Goal: Obtain resource: Obtain resource

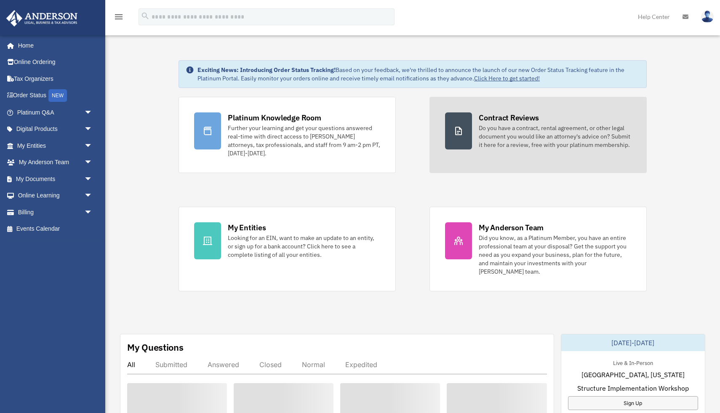
click at [503, 141] on div "Do you have a contract, rental agreement, or other legal document you would lik…" at bounding box center [554, 136] width 152 height 25
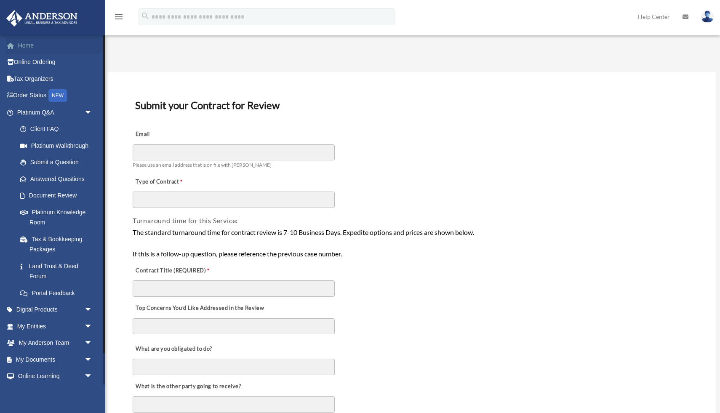
click at [27, 48] on link "Home" at bounding box center [55, 45] width 99 height 17
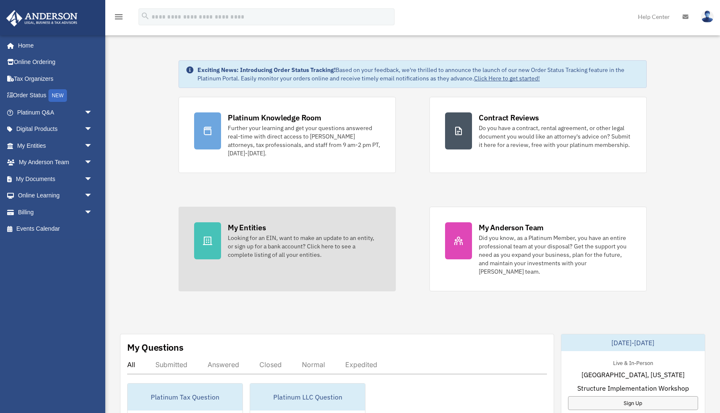
click at [277, 242] on div "Looking for an EIN, want to make an update to an entity, or sign up for a bank …" at bounding box center [304, 246] width 152 height 25
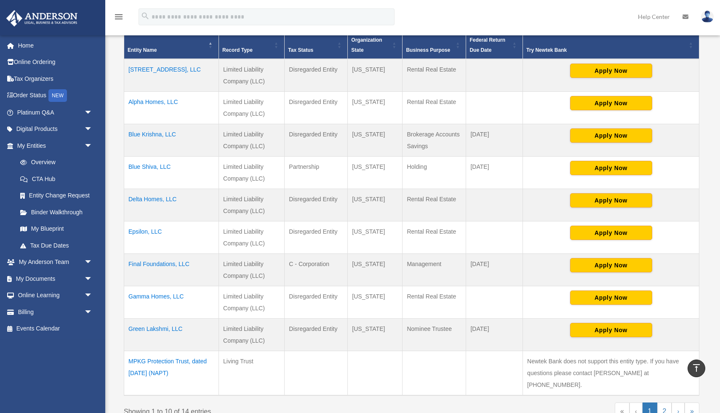
scroll to position [189, 0]
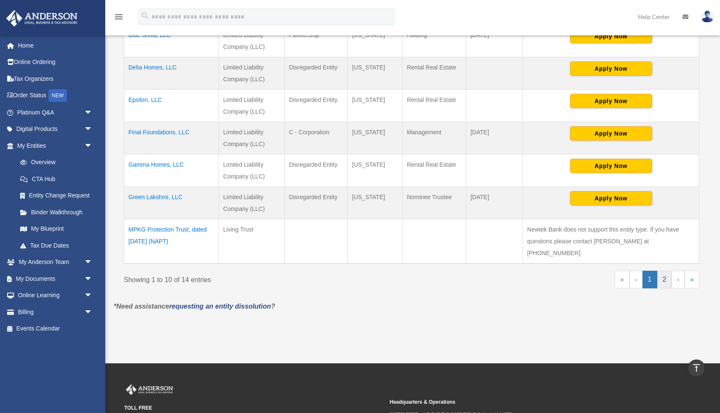
click at [665, 271] on link "2" at bounding box center [664, 280] width 15 height 18
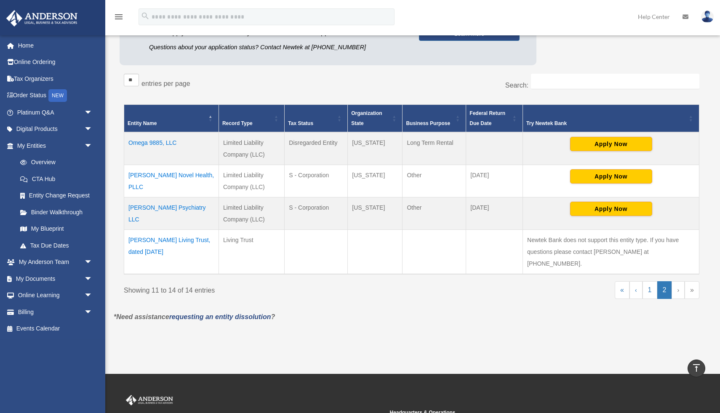
scroll to position [106, 0]
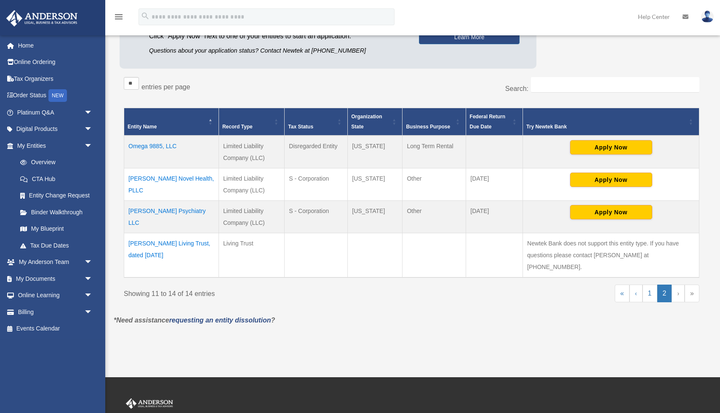
click at [165, 179] on td "Patel Novel Health, PLLC" at bounding box center [171, 184] width 95 height 32
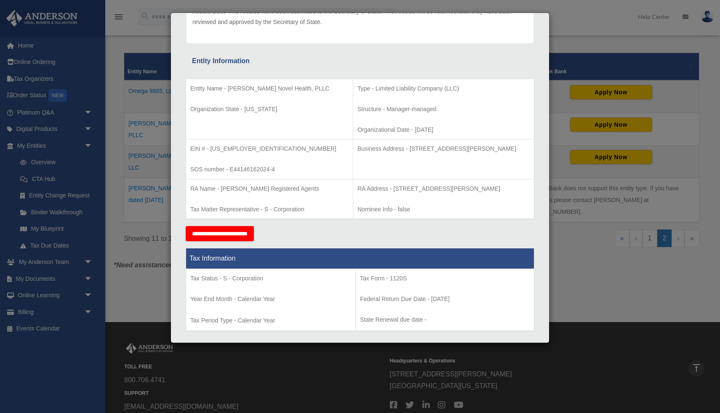
scroll to position [0, 0]
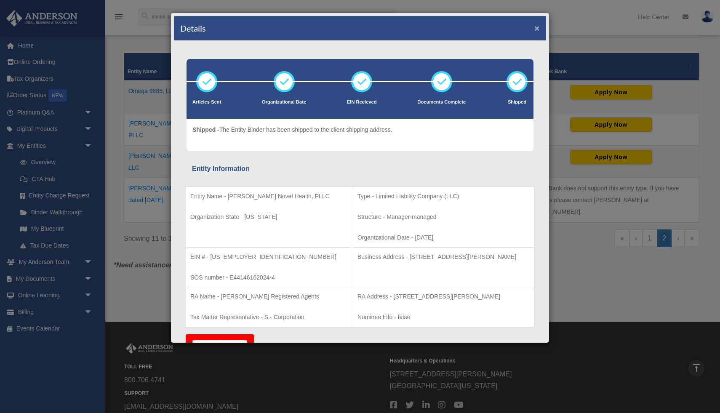
click at [537, 29] on button "×" at bounding box center [536, 28] width 5 height 9
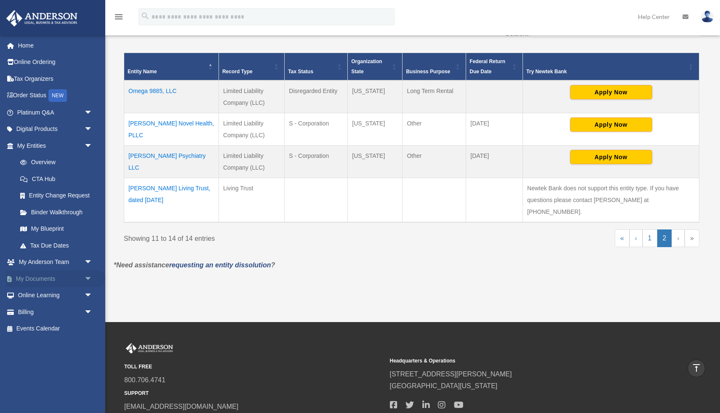
click at [92, 275] on span "arrow_drop_down" at bounding box center [92, 278] width 17 height 17
click at [60, 324] on link "Forms Library" at bounding box center [58, 328] width 93 height 17
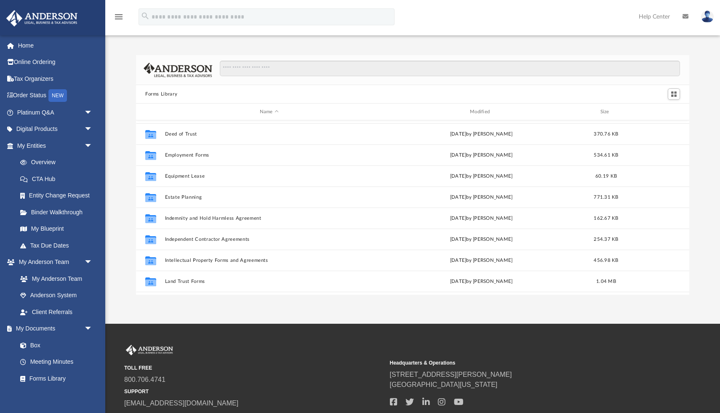
scroll to position [206, 0]
click at [34, 344] on link "Box" at bounding box center [58, 345] width 93 height 17
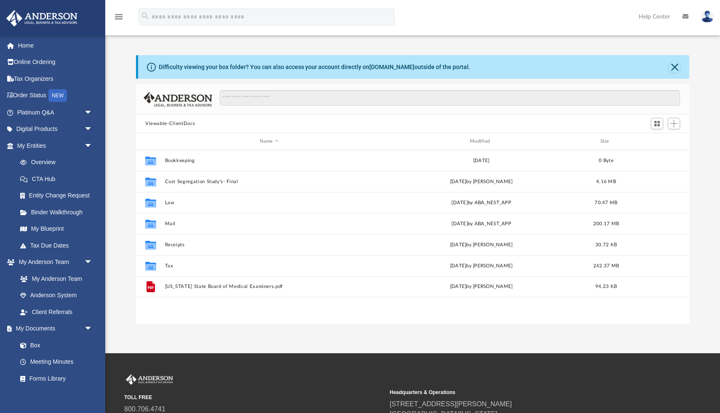
scroll to position [191, 553]
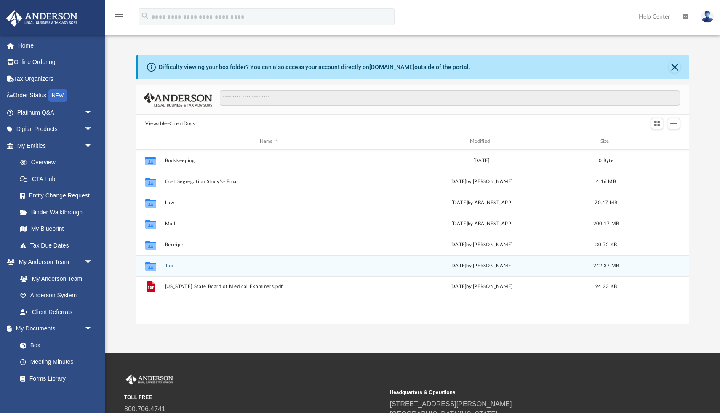
click at [169, 265] on button "Tax" at bounding box center [269, 265] width 208 height 5
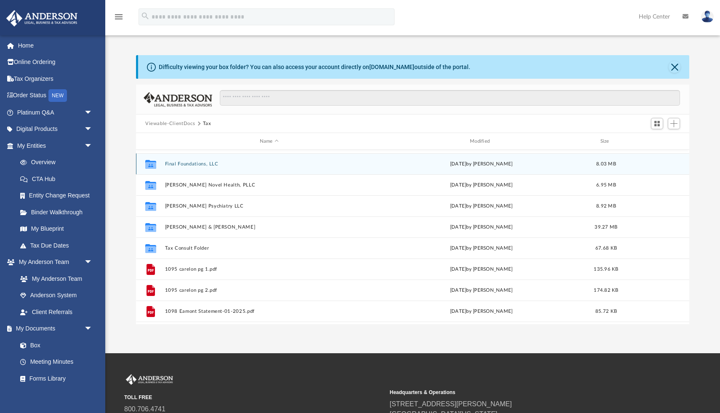
scroll to position [63, 0]
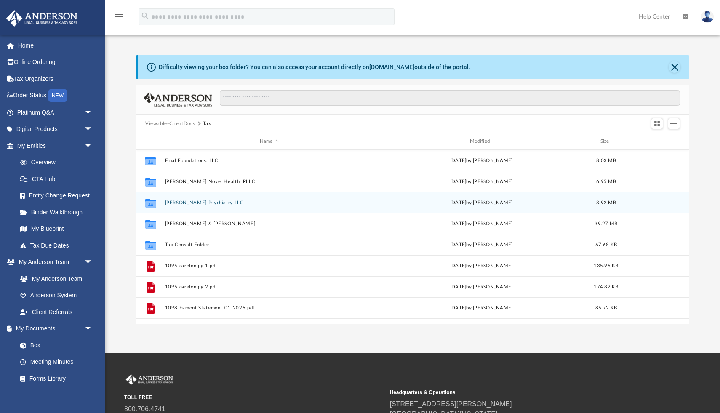
click at [184, 202] on button "Patel Psychiatry LLC" at bounding box center [269, 202] width 208 height 5
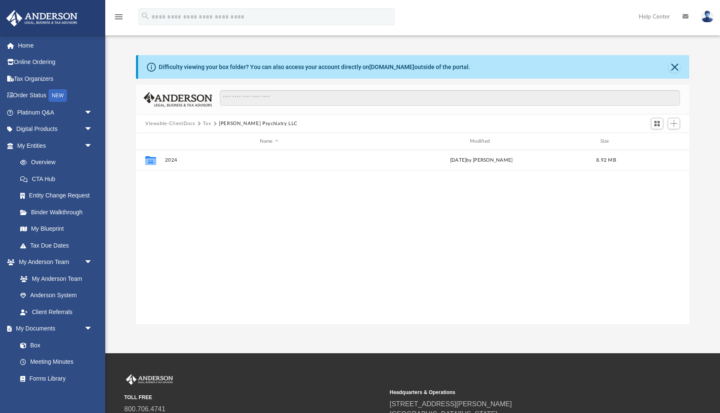
scroll to position [0, 0]
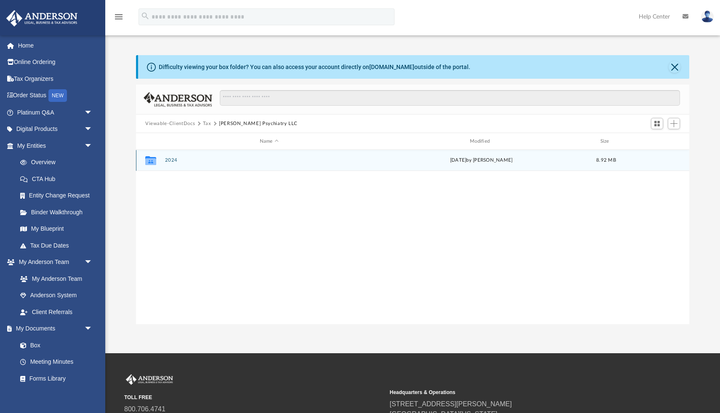
click at [171, 158] on button "2024" at bounding box center [269, 159] width 208 height 5
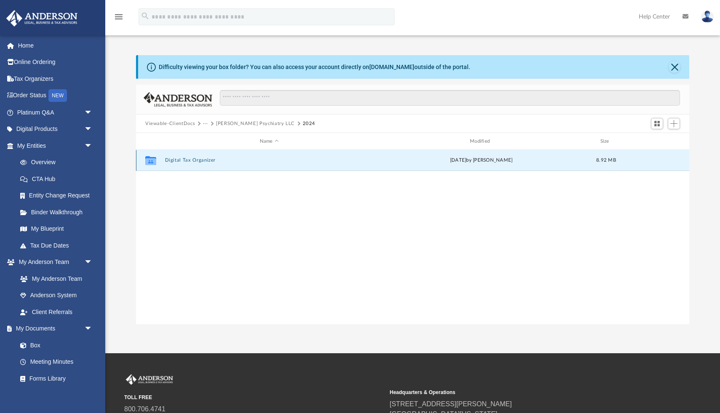
click at [171, 158] on button "Digital Tax Organizer" at bounding box center [269, 159] width 208 height 5
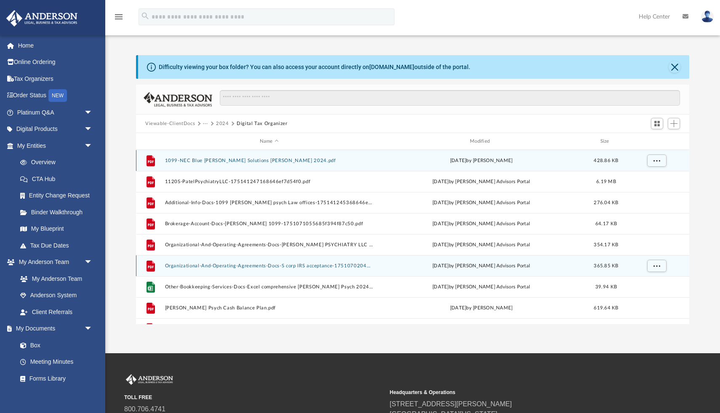
scroll to position [15, 0]
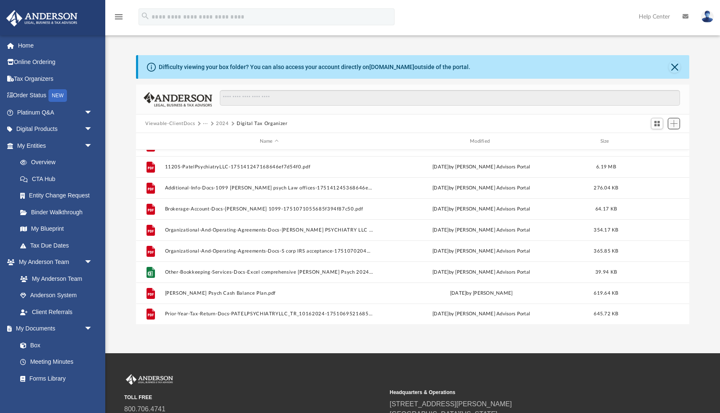
click at [672, 122] on span "Add" at bounding box center [673, 123] width 7 height 7
click at [655, 137] on li "Upload" at bounding box center [661, 140] width 27 height 9
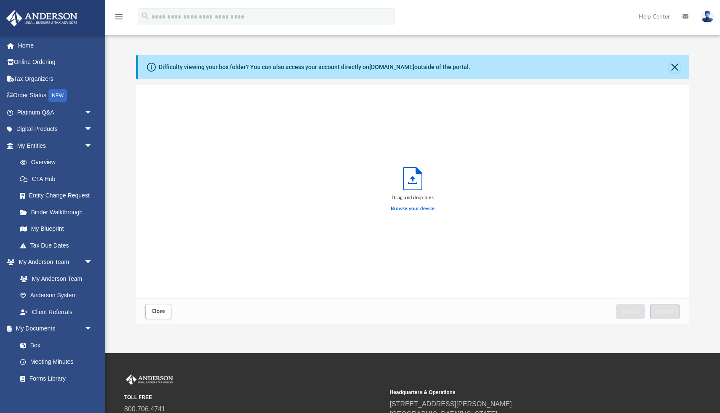
scroll to position [213, 553]
click at [415, 211] on label "Browse your device" at bounding box center [413, 209] width 44 height 8
click at [0, 0] on input "Browse your device" at bounding box center [0, 0] width 0 height 0
click at [663, 319] on div "Cancel Upload" at bounding box center [647, 311] width 69 height 19
click at [663, 314] on span "Upload" at bounding box center [665, 310] width 18 height 5
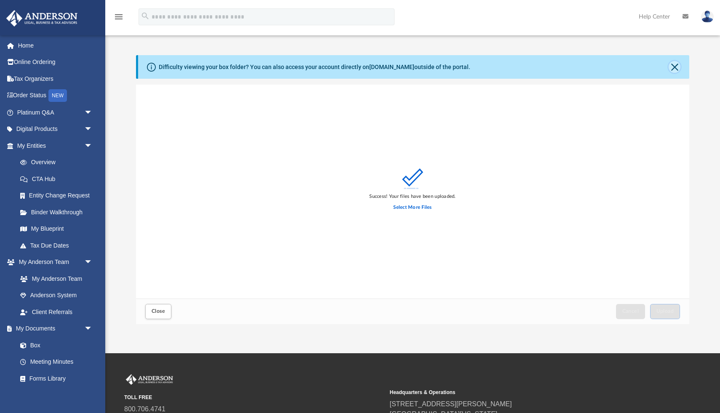
click at [674, 64] on button "Close" at bounding box center [674, 67] width 12 height 12
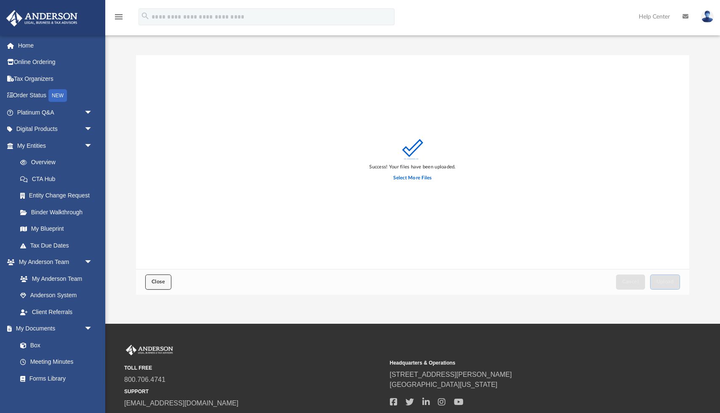
click at [156, 280] on span "Close" at bounding box center [157, 281] width 13 height 5
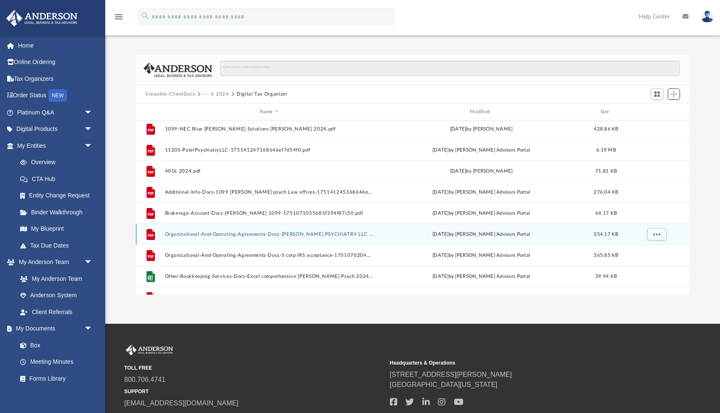
scroll to position [0, 0]
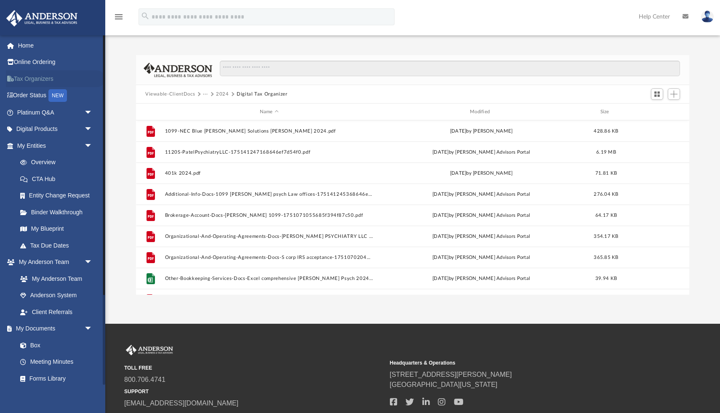
click at [40, 79] on link "Tax Organizers" at bounding box center [55, 78] width 99 height 17
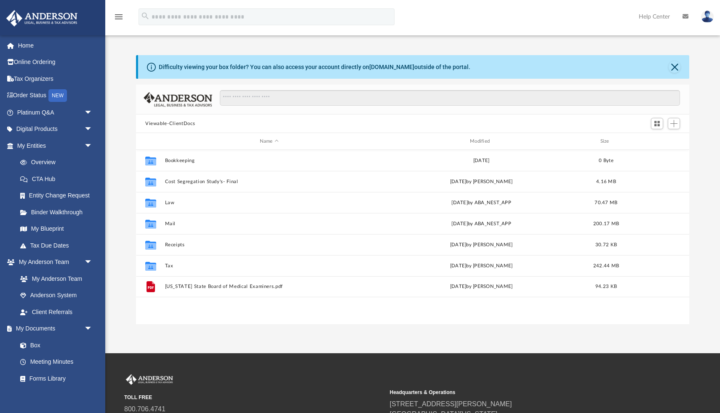
scroll to position [191, 553]
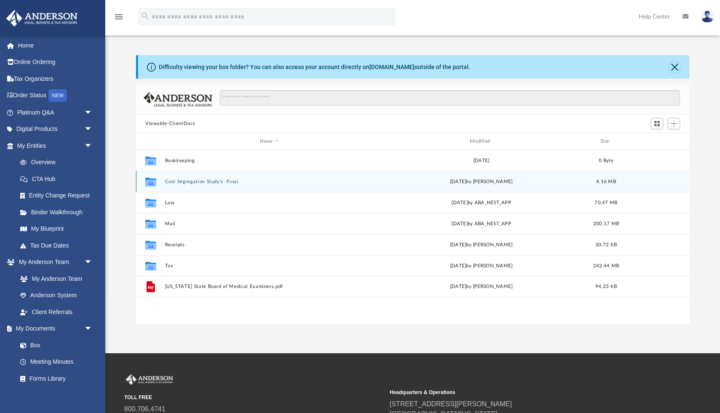
click at [195, 178] on div "Collaborated Folder Cost Segregation Study's- Final Tue May 20 2025 by Mihir Pa…" at bounding box center [412, 181] width 553 height 21
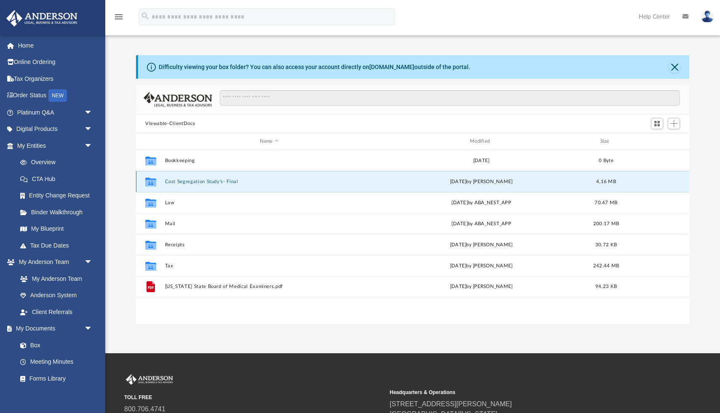
click at [158, 178] on div "Collaborated Folder" at bounding box center [150, 181] width 21 height 13
click at [174, 179] on button "Cost Segregation Study's- Final" at bounding box center [269, 181] width 208 height 5
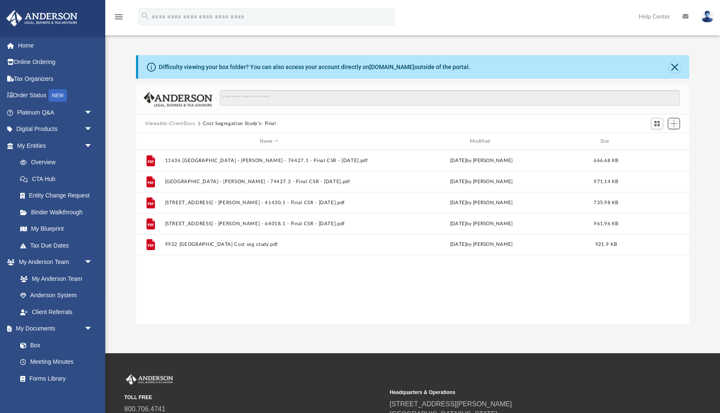
click at [672, 120] on span "Add" at bounding box center [673, 123] width 7 height 7
click at [655, 142] on li "Upload" at bounding box center [661, 140] width 27 height 9
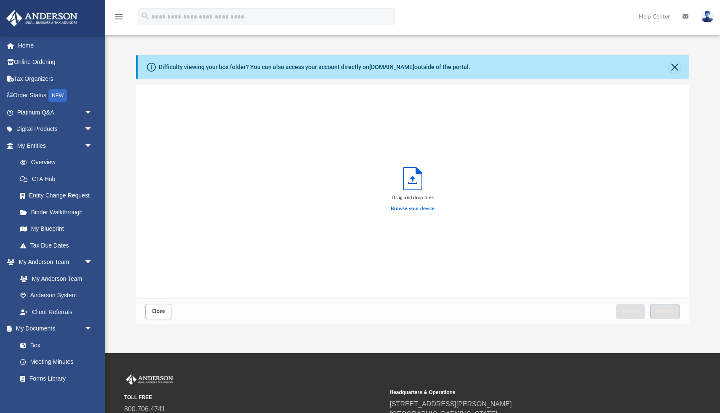
scroll to position [213, 553]
click at [411, 210] on label "Browse your device" at bounding box center [413, 209] width 44 height 8
click at [0, 0] on input "Browse your device" at bounding box center [0, 0] width 0 height 0
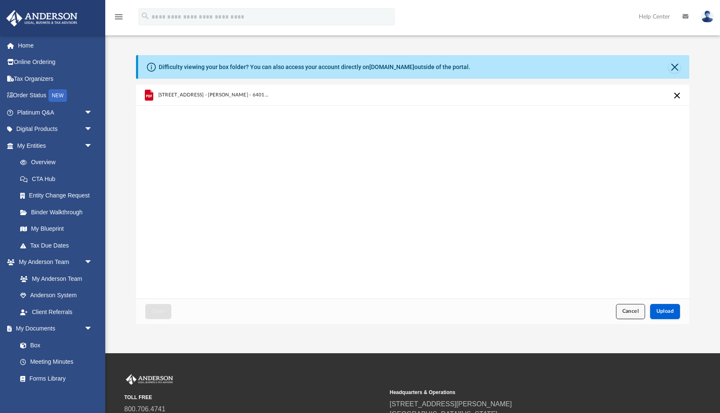
click at [622, 316] on button "Cancel" at bounding box center [630, 311] width 29 height 15
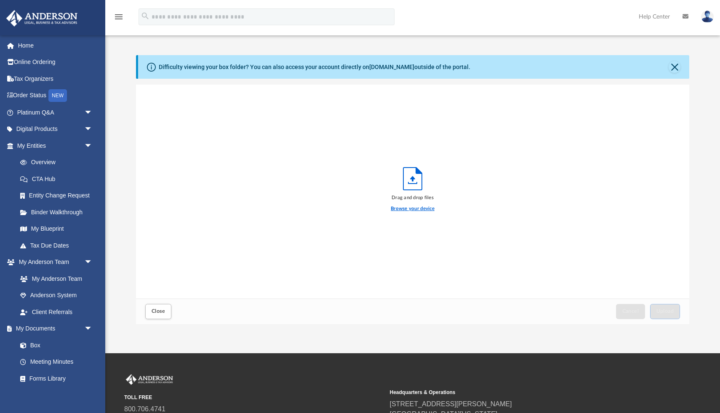
click at [416, 207] on label "Browse your device" at bounding box center [413, 209] width 44 height 8
click at [0, 0] on input "Browse your device" at bounding box center [0, 0] width 0 height 0
click at [660, 307] on button "Upload" at bounding box center [665, 311] width 30 height 15
click at [405, 209] on label "Select More Files" at bounding box center [412, 208] width 38 height 8
click at [0, 0] on input "Select More Files" at bounding box center [0, 0] width 0 height 0
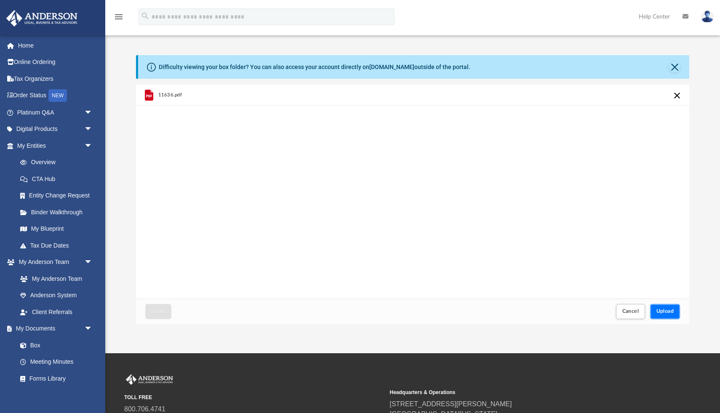
click at [664, 310] on span "Upload" at bounding box center [665, 310] width 18 height 5
click at [396, 207] on label "Select More Files" at bounding box center [412, 208] width 38 height 8
click at [0, 0] on input "Select More Files" at bounding box center [0, 0] width 0 height 0
click at [675, 311] on button "Upload" at bounding box center [665, 311] width 30 height 15
click at [149, 316] on button "Close" at bounding box center [158, 311] width 26 height 15
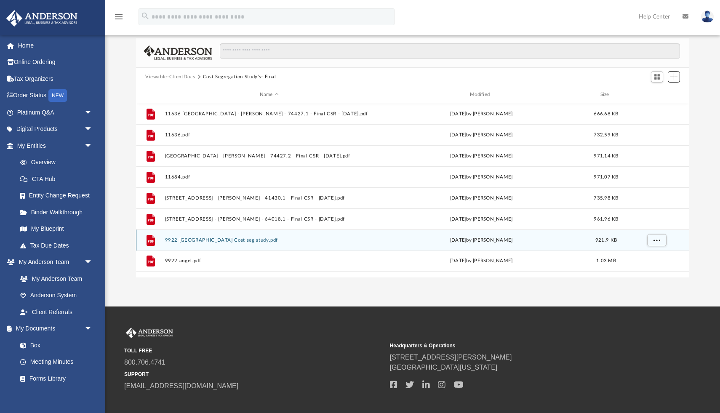
scroll to position [66, 0]
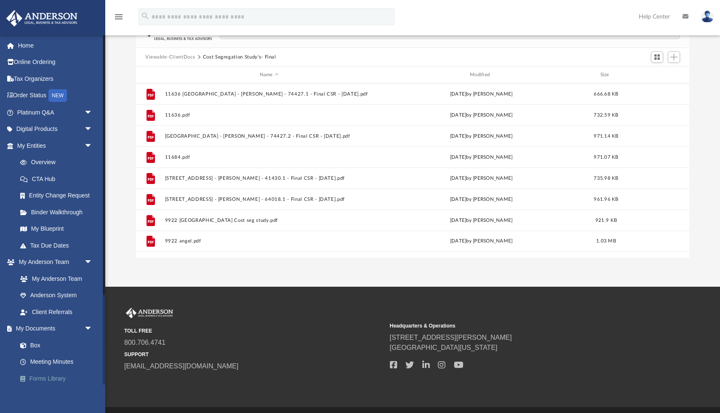
click at [55, 380] on link "Forms Library" at bounding box center [58, 378] width 93 height 17
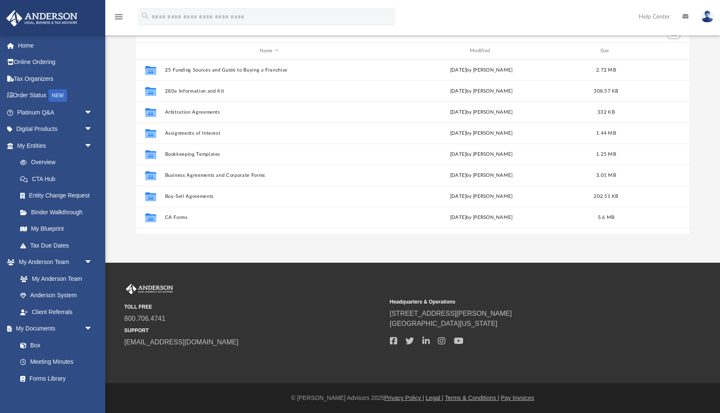
scroll to position [191, 553]
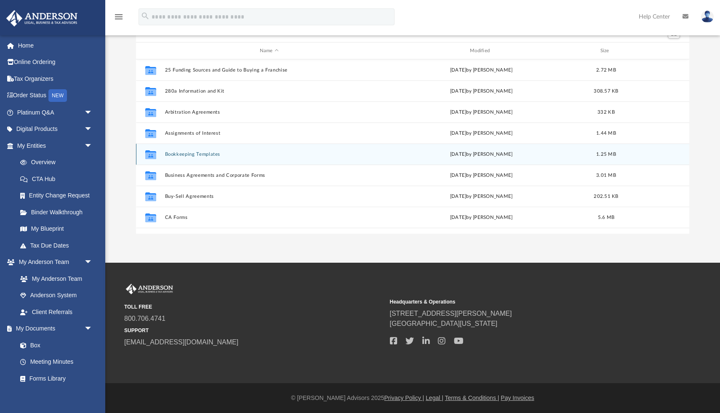
click at [197, 154] on button "Bookkeeping Templates" at bounding box center [269, 153] width 208 height 5
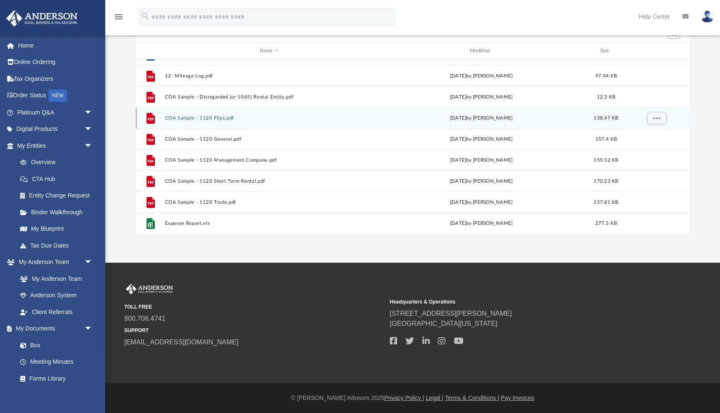
scroll to position [57, 0]
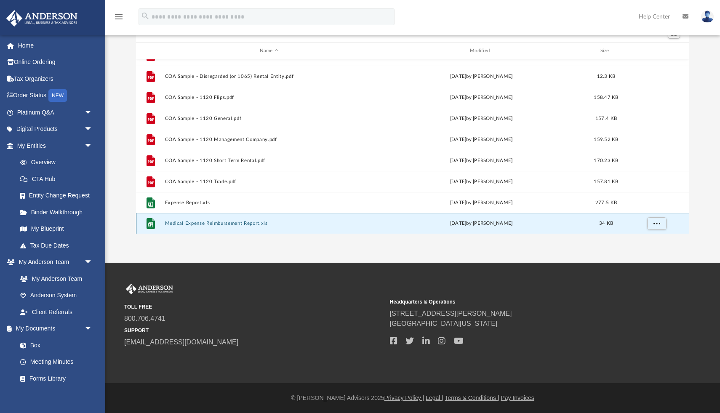
click at [191, 224] on button "Medical Expense Reimbursement Report.xls" at bounding box center [269, 223] width 208 height 5
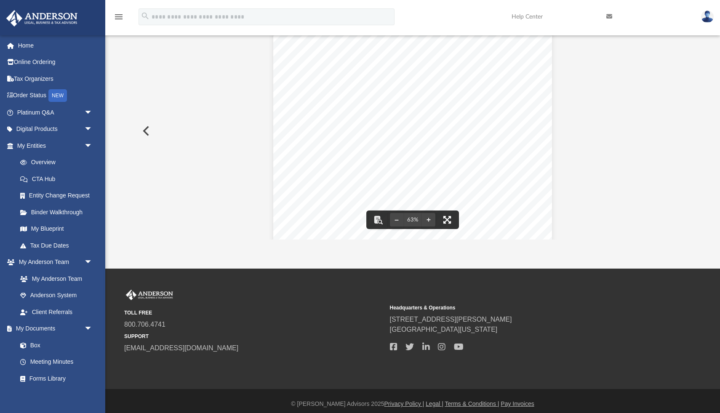
click at [444, 220] on button "File preview" at bounding box center [447, 219] width 19 height 19
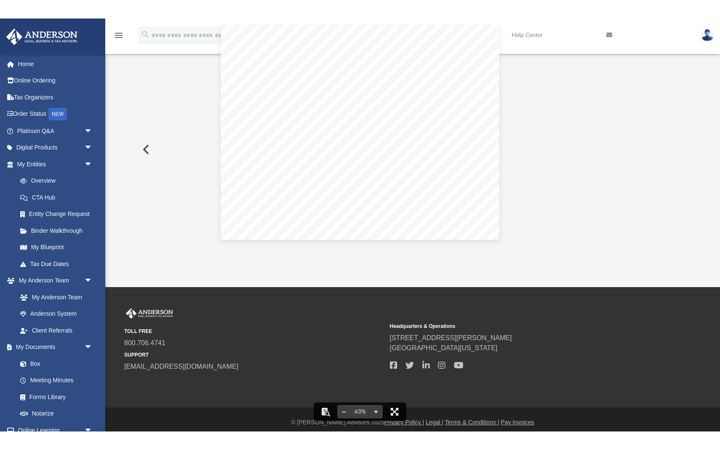
scroll to position [24, 0]
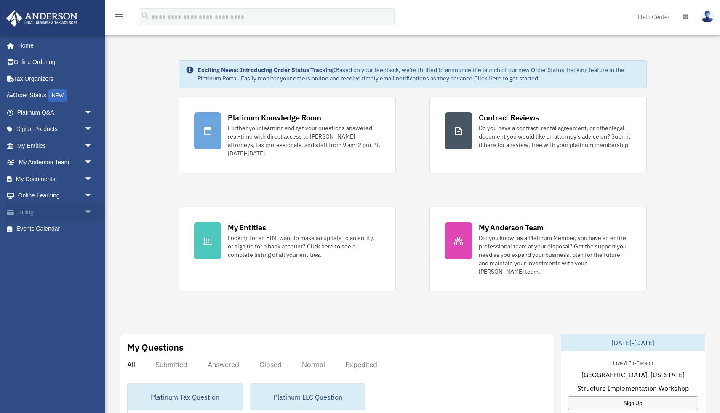
click at [85, 211] on span "arrow_drop_down" at bounding box center [92, 212] width 17 height 17
click at [90, 176] on span "arrow_drop_down" at bounding box center [92, 178] width 17 height 17
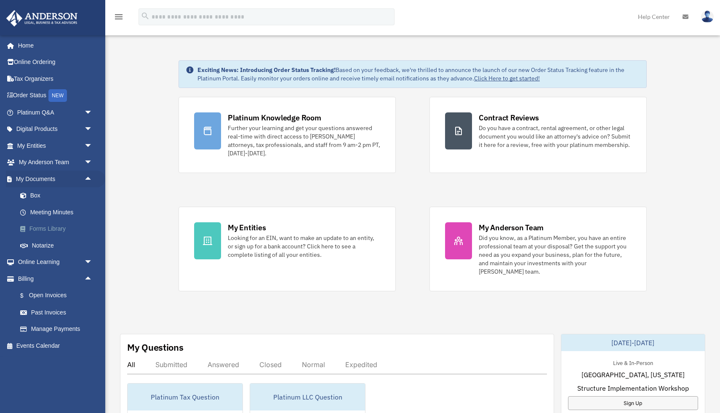
click at [56, 227] on link "Forms Library" at bounding box center [58, 229] width 93 height 17
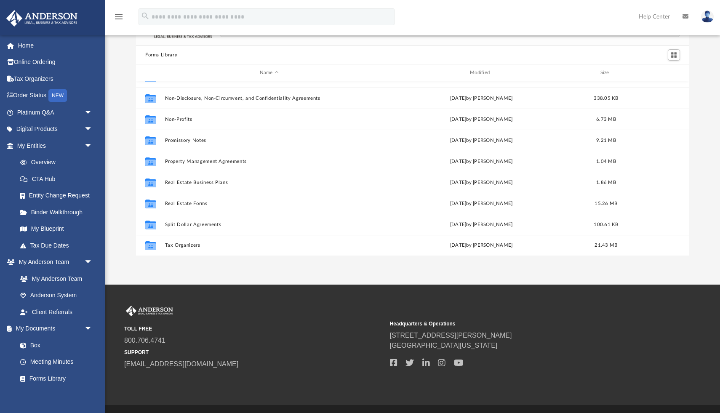
scroll to position [48, 0]
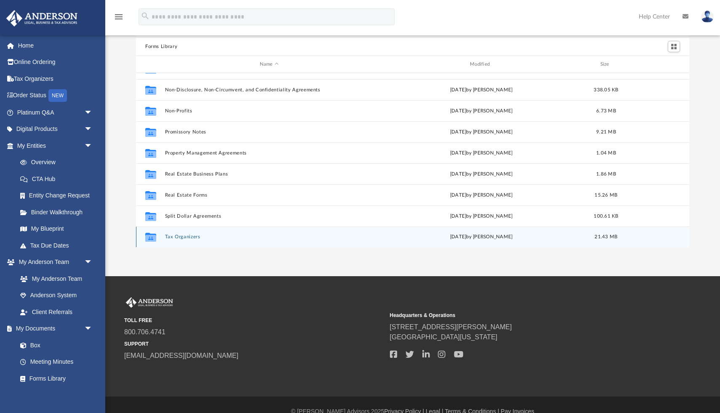
click at [180, 236] on button "Tax Organizers" at bounding box center [269, 236] width 208 height 5
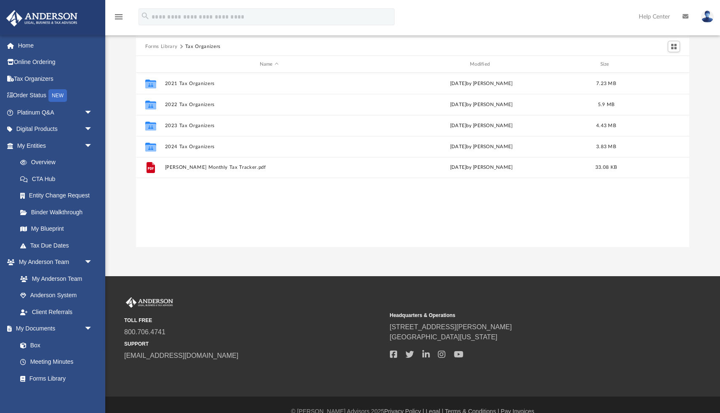
scroll to position [0, 0]
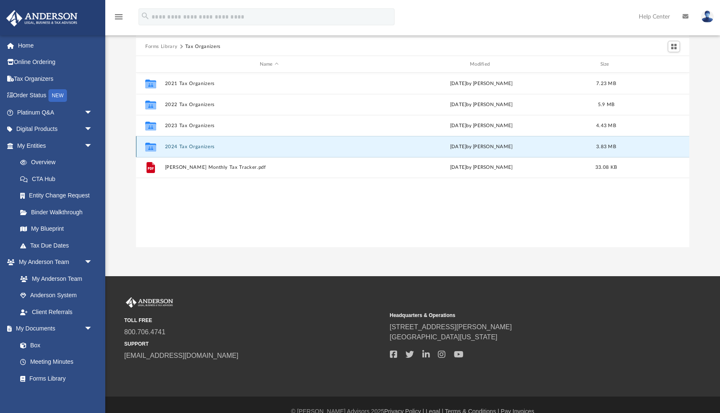
click at [180, 145] on button "2024 Tax Organizers" at bounding box center [269, 146] width 208 height 5
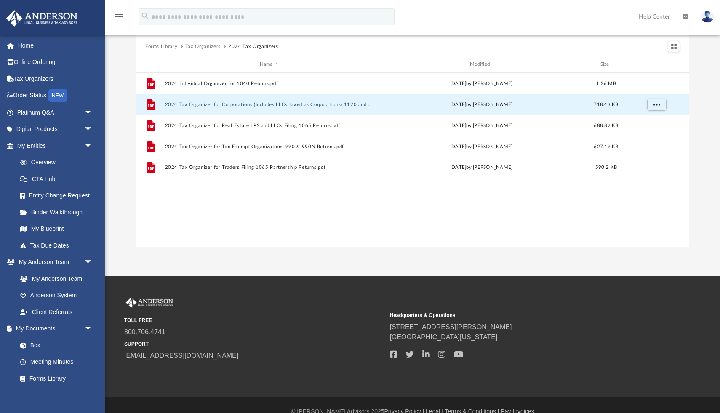
click at [224, 104] on button "2024 Tax Organizer for Corporations (Includes LLCs taxed as Corporations) 1120 …" at bounding box center [269, 104] width 208 height 5
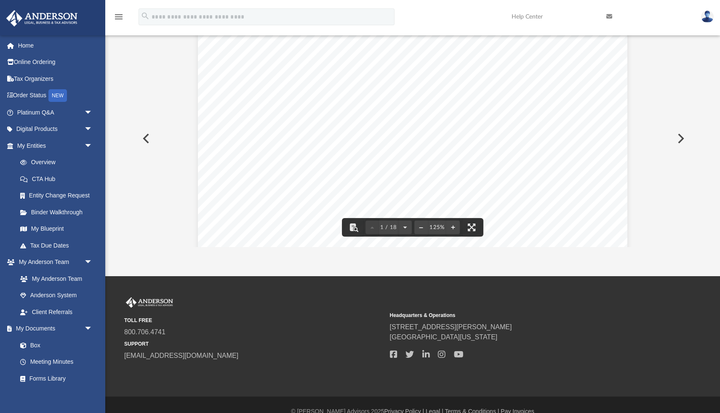
scroll to position [310, 0]
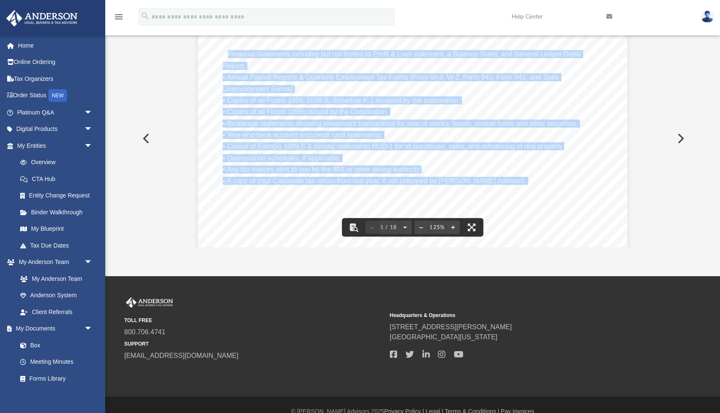
drag, startPoint x: 228, startPoint y: 52, endPoint x: 448, endPoint y: 189, distance: 259.6
click at [448, 189] on div "A n d e r s o n A d v i s o r s . c o m | 8 0 0 . 7 0 6 . 4 7 4 1 | N e v a d a…" at bounding box center [412, 3] width 429 height 555
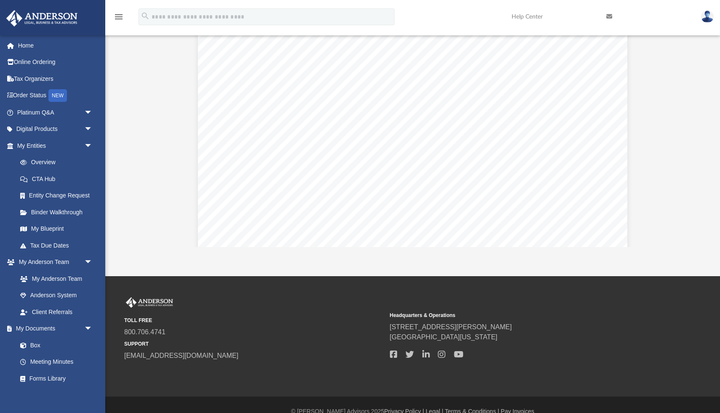
scroll to position [288, 0]
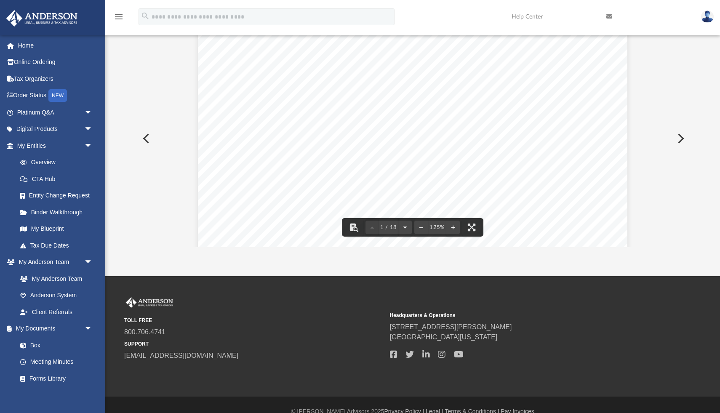
click at [136, 149] on button "Preview" at bounding box center [145, 139] width 19 height 24
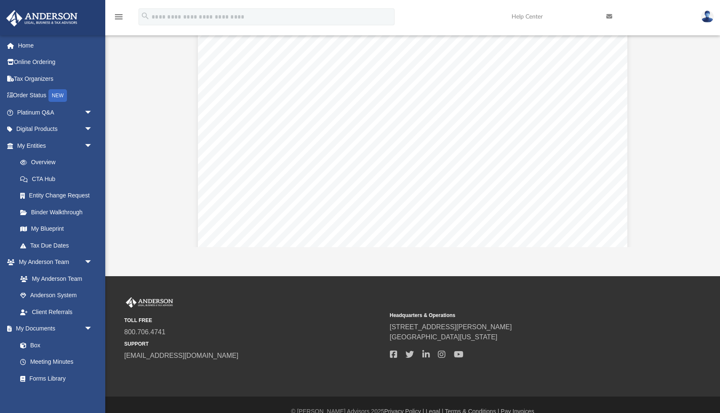
scroll to position [4820, 0]
click at [41, 376] on link "Forms Library" at bounding box center [58, 378] width 93 height 17
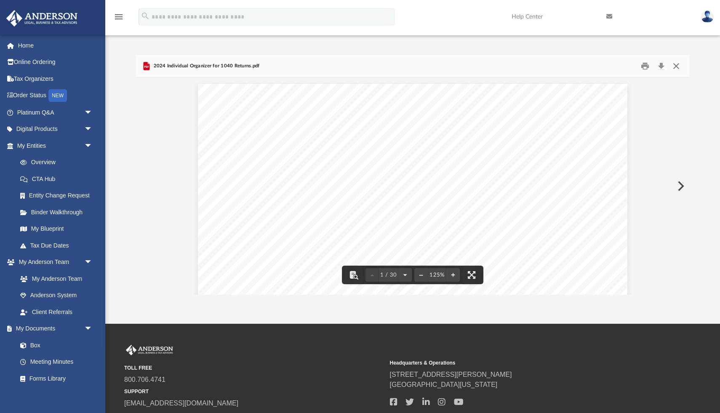
click at [676, 65] on button "Close" at bounding box center [675, 66] width 15 height 13
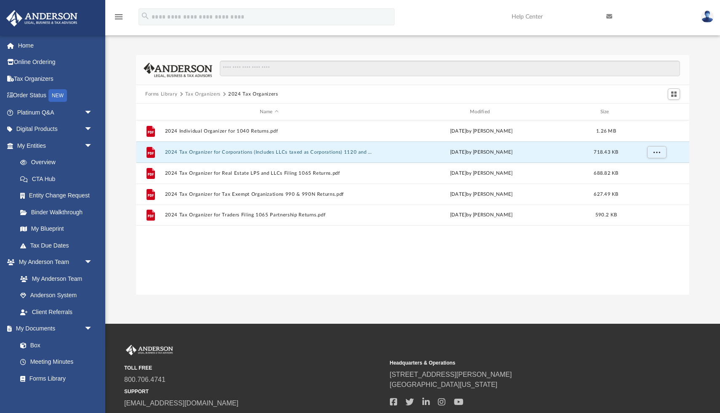
click at [163, 96] on button "Forms Library" at bounding box center [161, 94] width 32 height 8
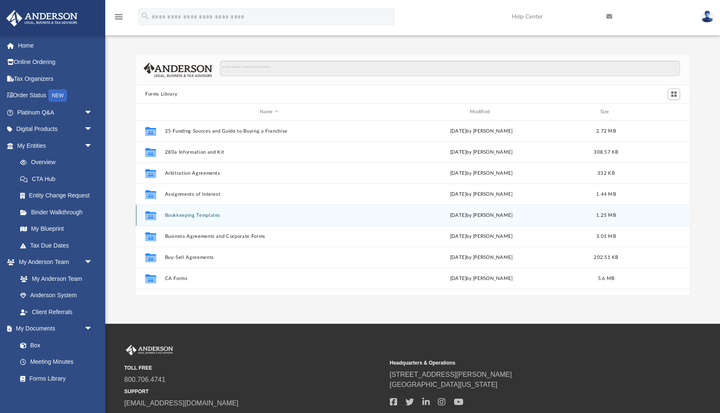
click at [196, 214] on button "Bookkeeping Templates" at bounding box center [269, 215] width 208 height 5
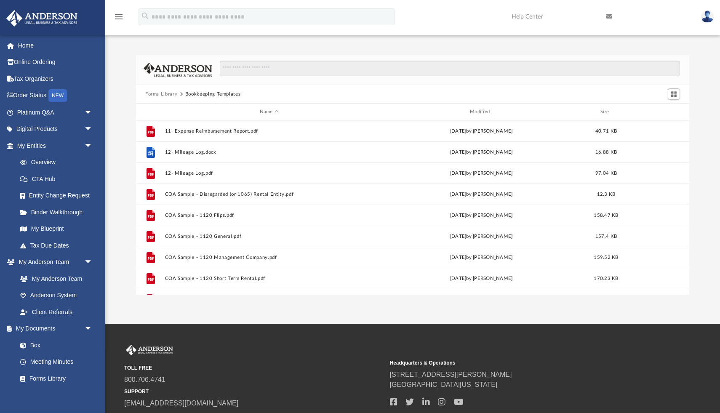
click at [162, 91] on button "Forms Library" at bounding box center [161, 94] width 32 height 8
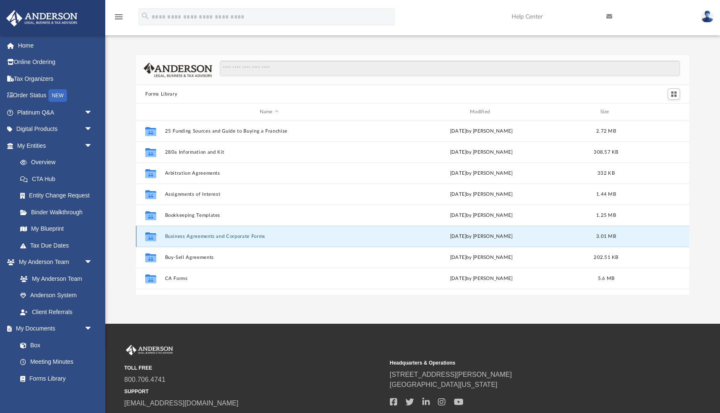
click at [186, 234] on button "Business Agreements and Corporate Forms" at bounding box center [269, 236] width 208 height 5
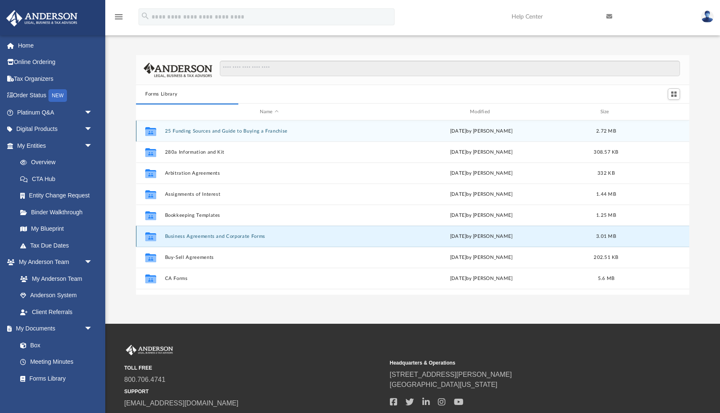
scroll to position [0, 0]
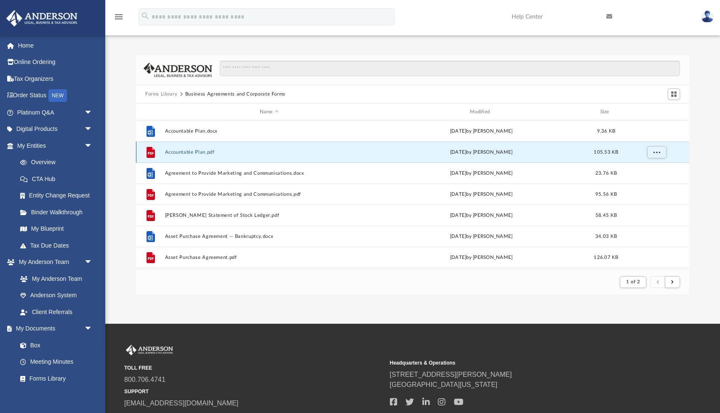
click at [202, 151] on button "Accountable Plan.pdf" at bounding box center [269, 151] width 208 height 5
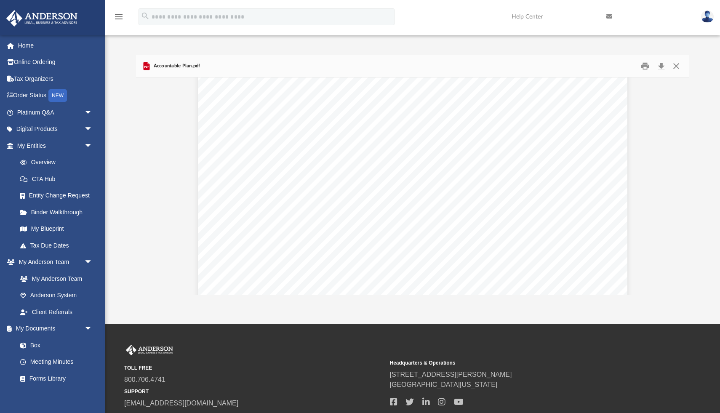
scroll to position [351, 0]
click at [661, 70] on button "Download" at bounding box center [660, 66] width 15 height 13
click at [677, 64] on button "Close" at bounding box center [675, 66] width 15 height 13
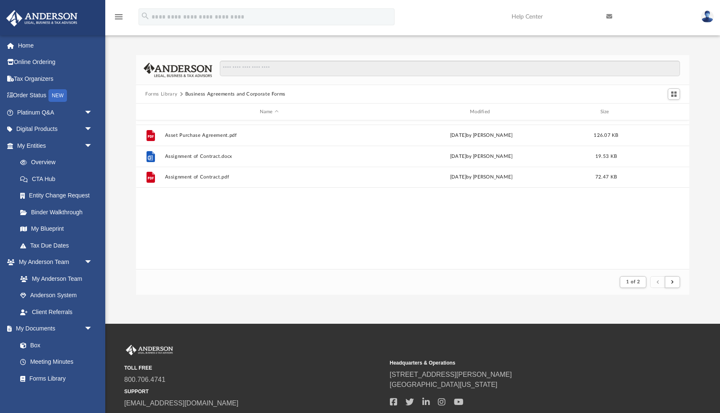
scroll to position [0, 0]
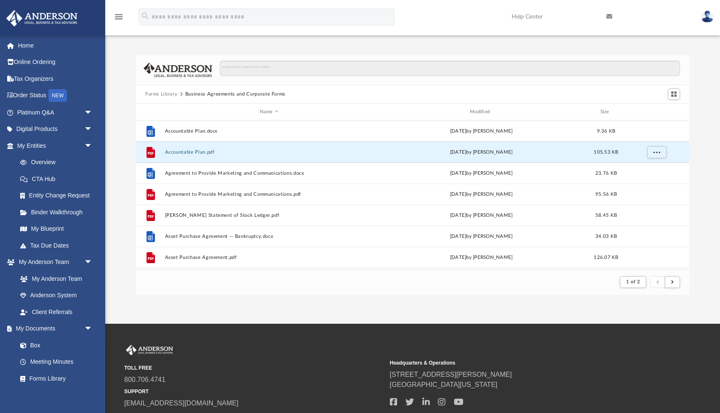
click at [161, 94] on button "Forms Library" at bounding box center [161, 94] width 32 height 8
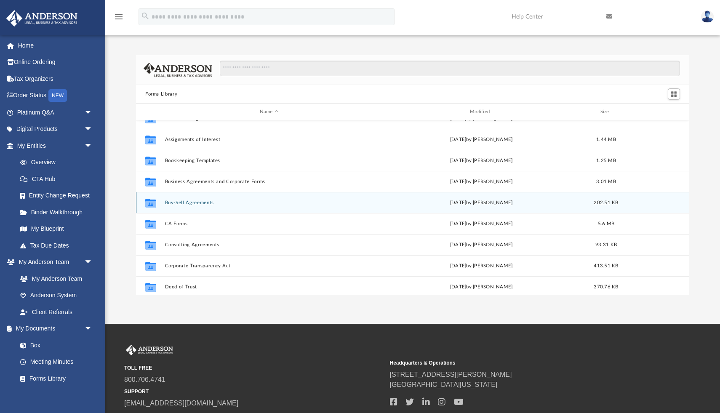
scroll to position [57, 0]
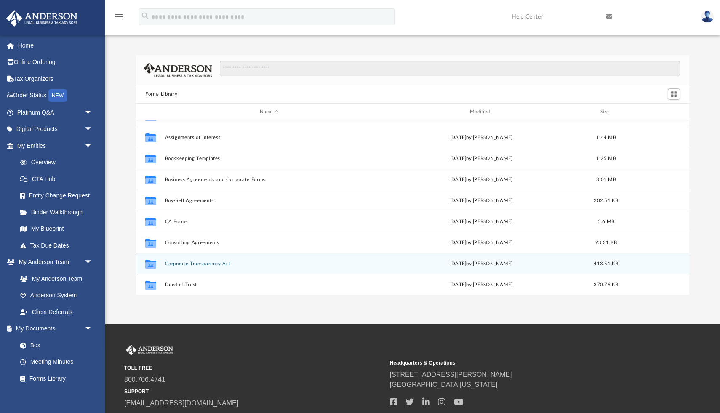
click at [182, 262] on button "Corporate Transparency Act" at bounding box center [269, 263] width 208 height 5
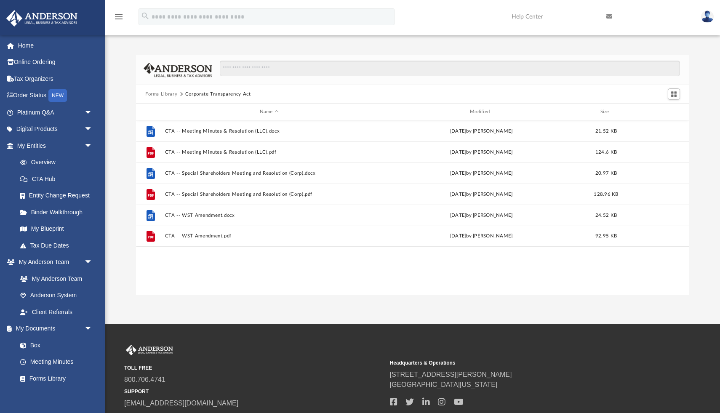
scroll to position [0, 0]
click at [149, 95] on button "Forms Library" at bounding box center [161, 94] width 32 height 8
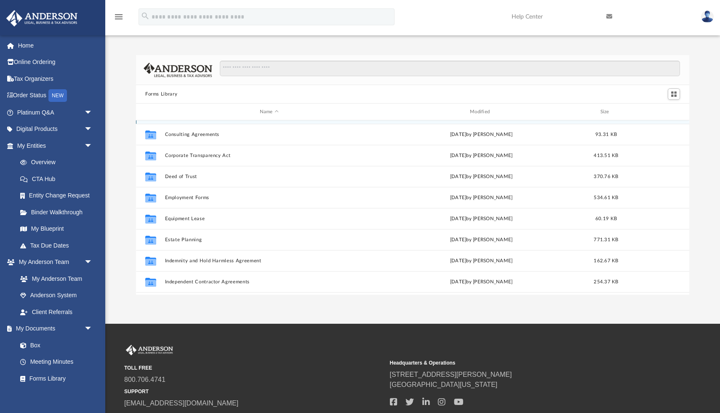
scroll to position [170, 0]
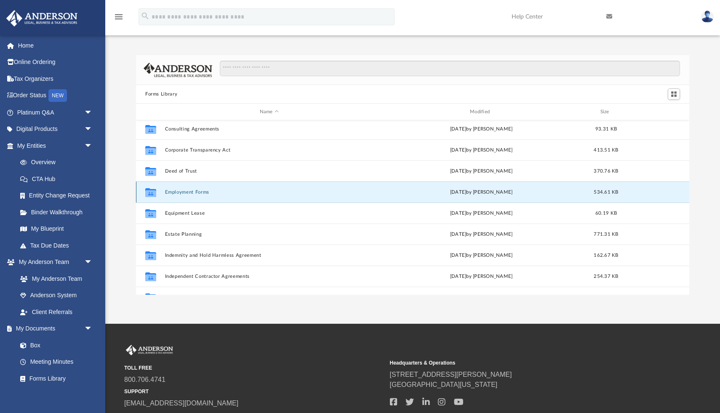
click at [177, 191] on button "Employment Forms" at bounding box center [269, 191] width 208 height 5
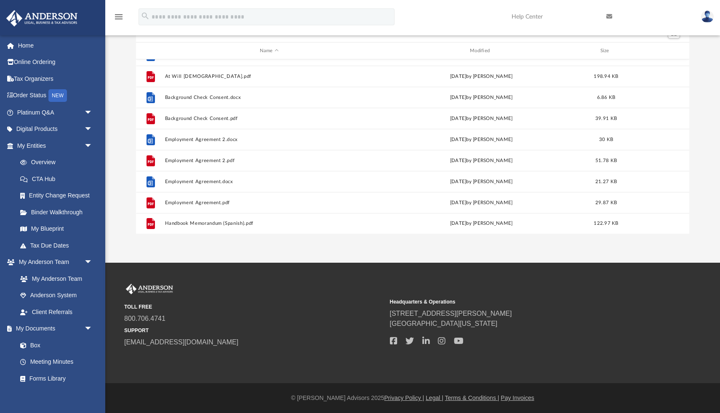
scroll to position [0, 0]
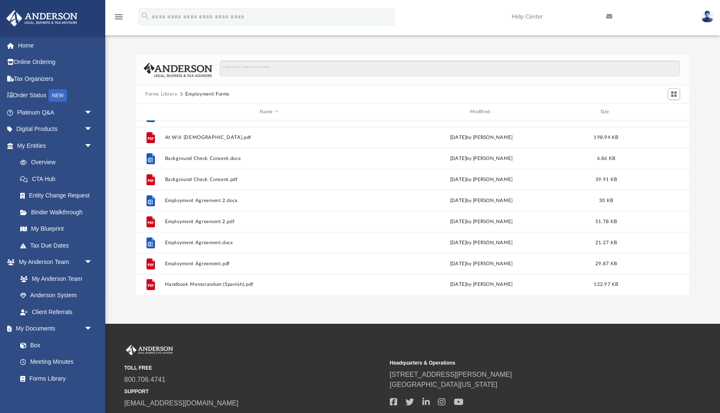
click at [160, 93] on button "Forms Library" at bounding box center [161, 94] width 32 height 8
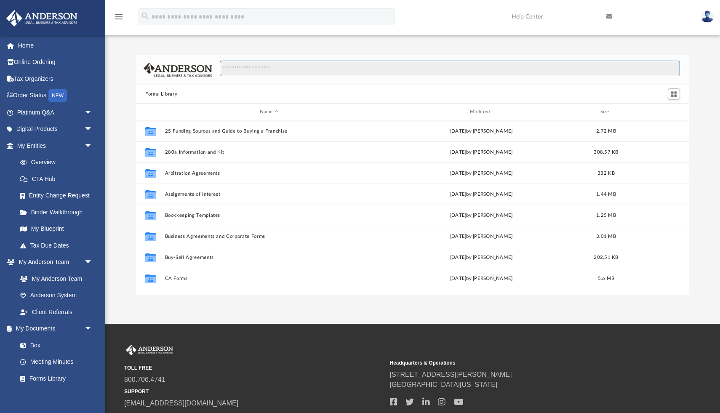
click at [245, 67] on input "Search files and folders" at bounding box center [450, 69] width 460 height 16
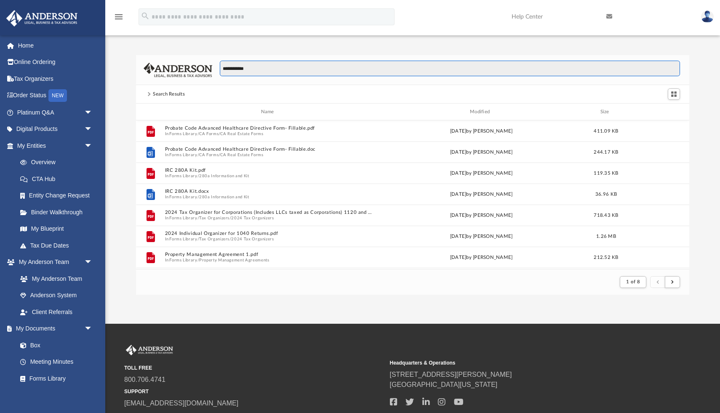
scroll to position [0, 0]
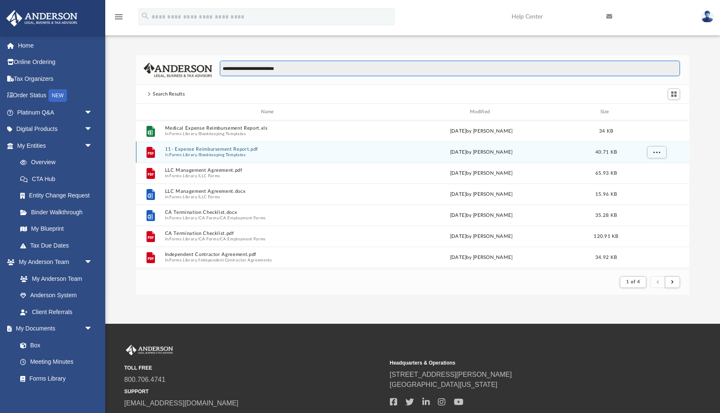
type input "**********"
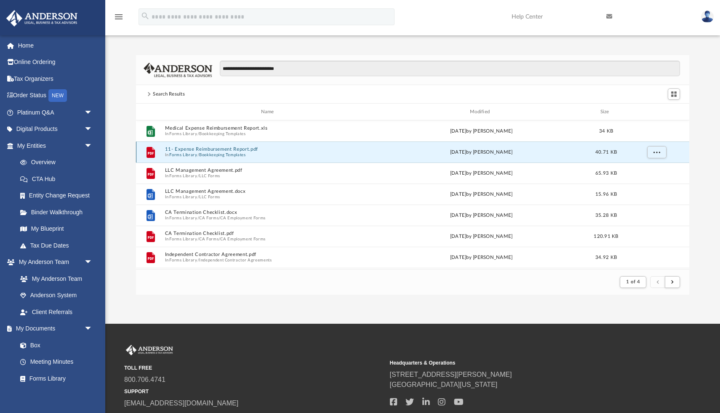
click at [223, 147] on button "11- Expense Reimbursement Report.pdf" at bounding box center [269, 148] width 208 height 5
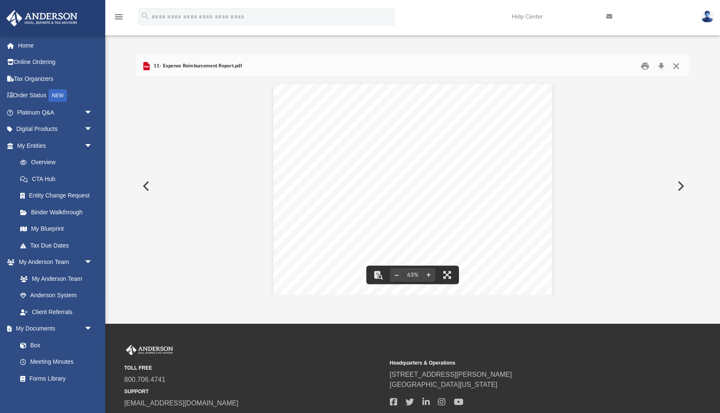
click at [678, 66] on button "Close" at bounding box center [675, 66] width 15 height 13
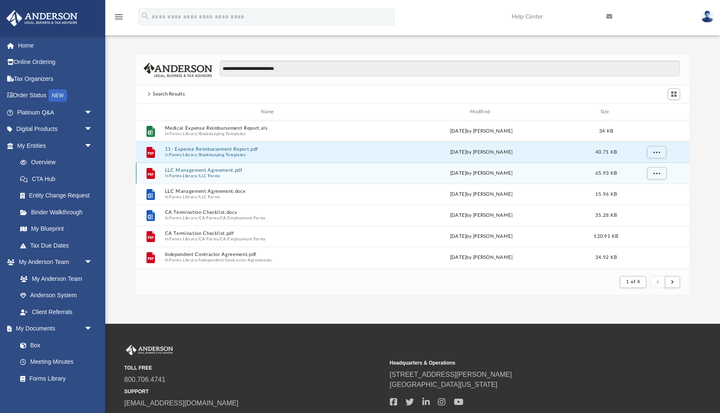
click at [201, 175] on button "LLC Forms" at bounding box center [209, 175] width 21 height 5
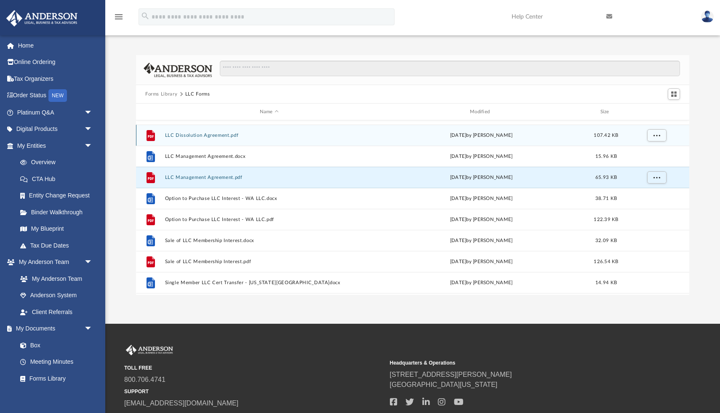
scroll to position [162, 0]
